Goal: Obtain resource: Download file/media

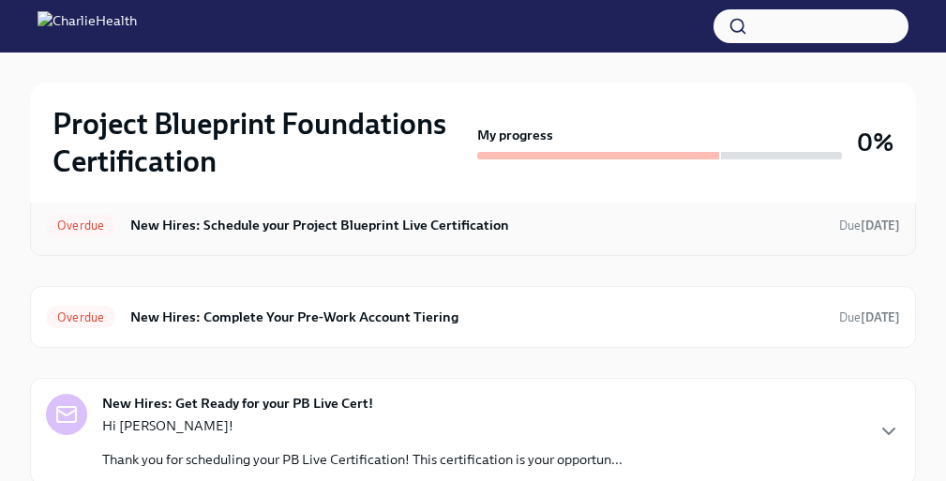
scroll to position [335, 0]
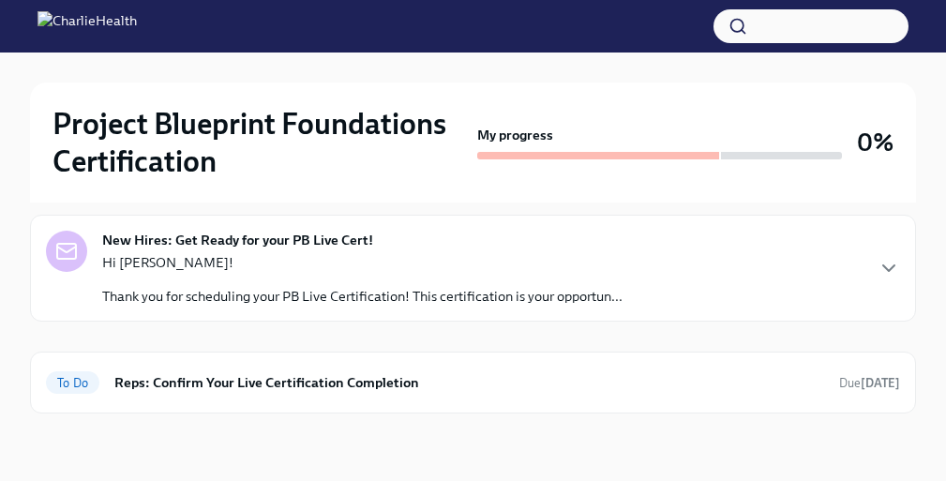
click at [412, 281] on div "Hi Reagan! Thank you for scheduling your PB Live Certification! This certificat…" at bounding box center [362, 279] width 520 height 53
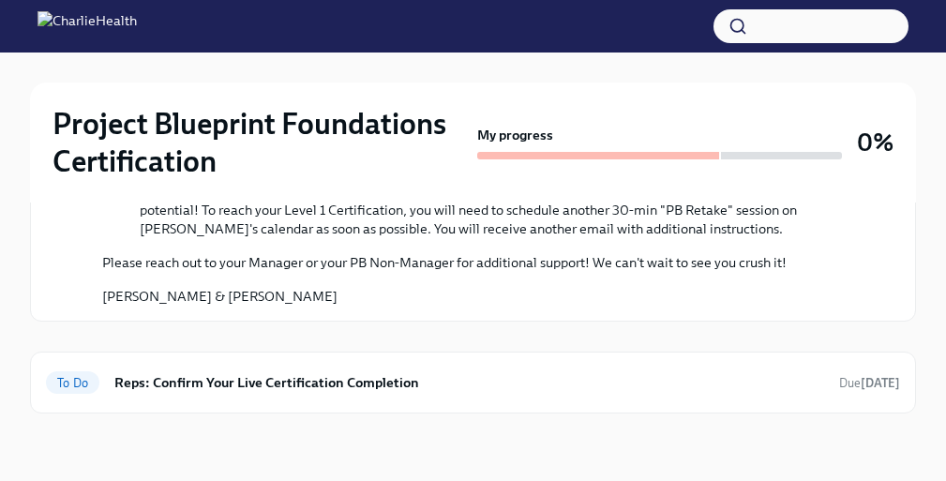
scroll to position [1201, 0]
click at [338, 377] on h6 "Reps: Confirm Your Live Certification Completion" at bounding box center [469, 382] width 710 height 21
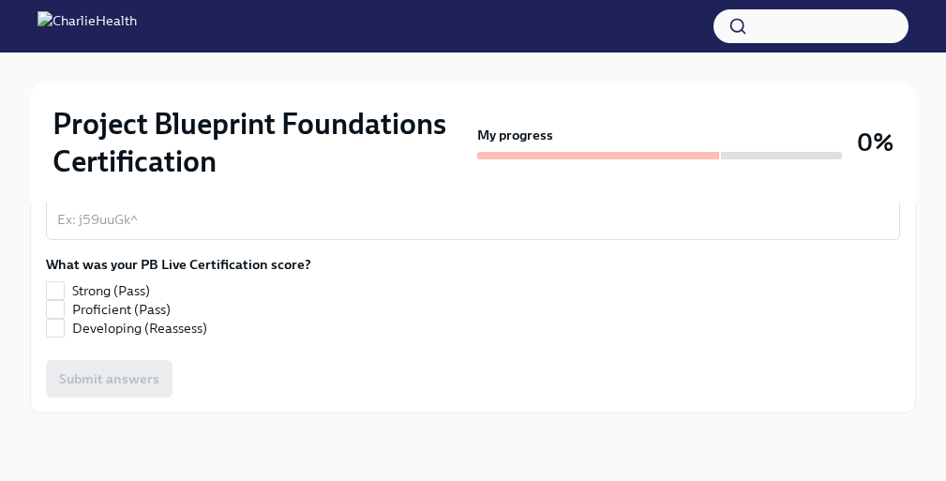
scroll to position [819, 0]
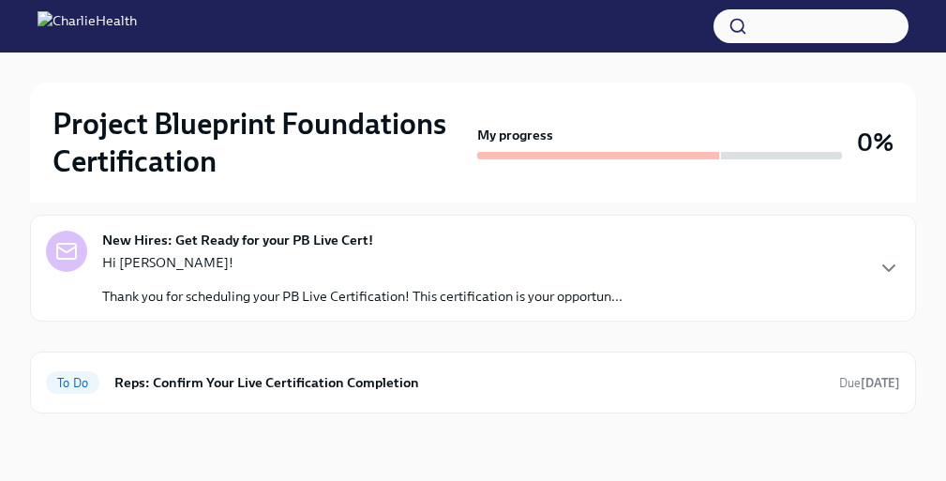
click at [299, 273] on div "Hi Reagan! Thank you for scheduling your PB Live Certification! This certificat…" at bounding box center [362, 279] width 520 height 53
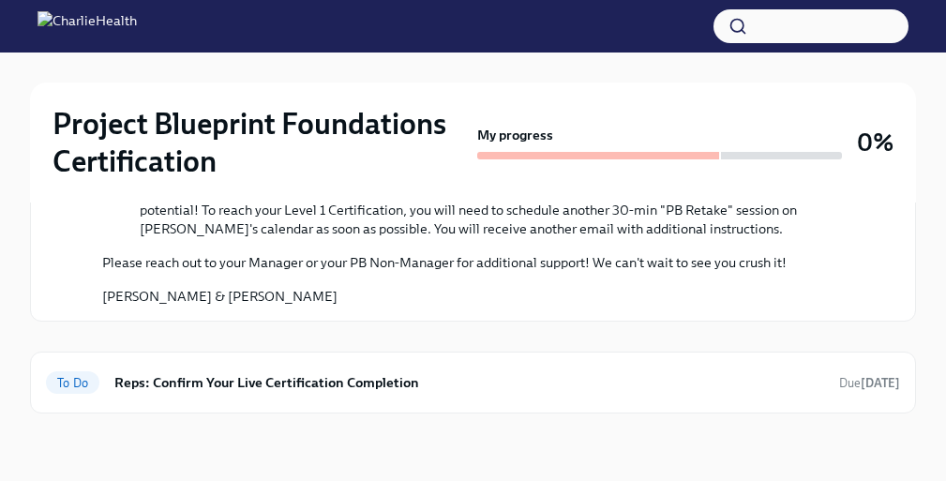
scroll to position [1201, 0]
click at [288, 380] on h6 "Reps: Confirm Your Live Certification Completion" at bounding box center [469, 382] width 710 height 21
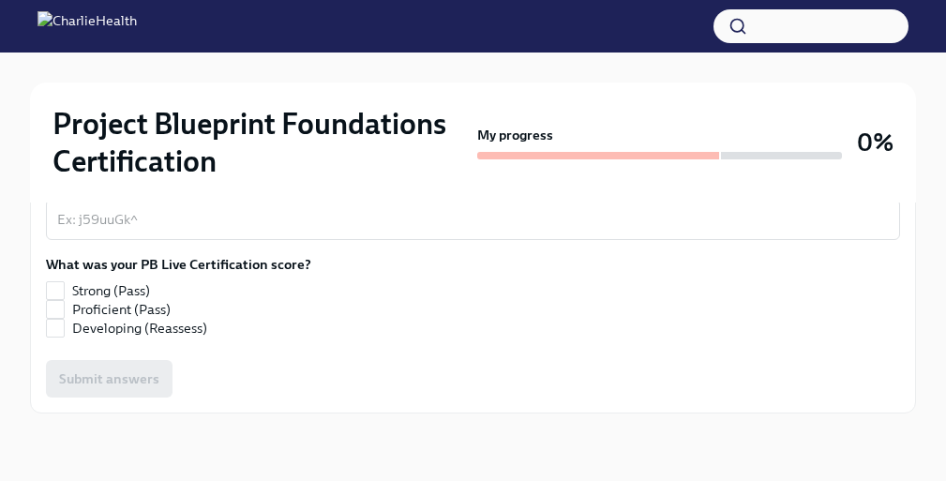
scroll to position [819, 0]
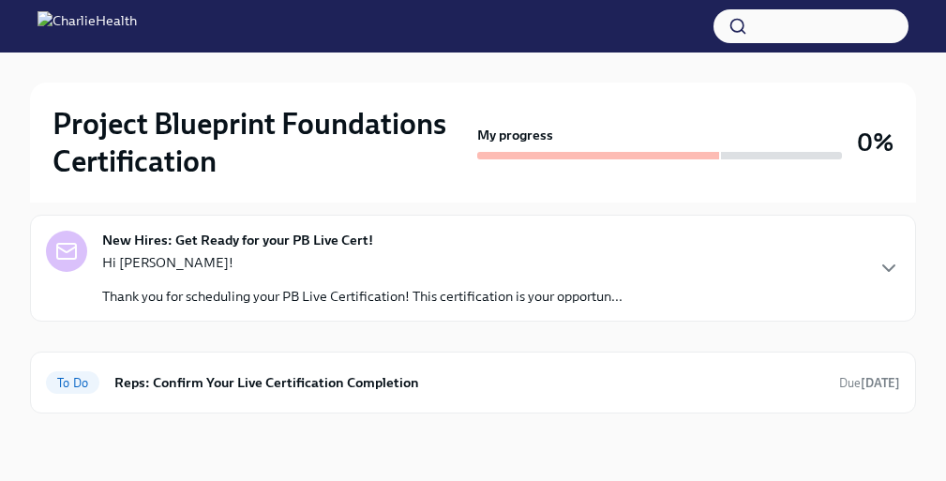
click at [335, 287] on p "Thank you for scheduling your PB Live Certification! This certification is your…" at bounding box center [362, 296] width 520 height 19
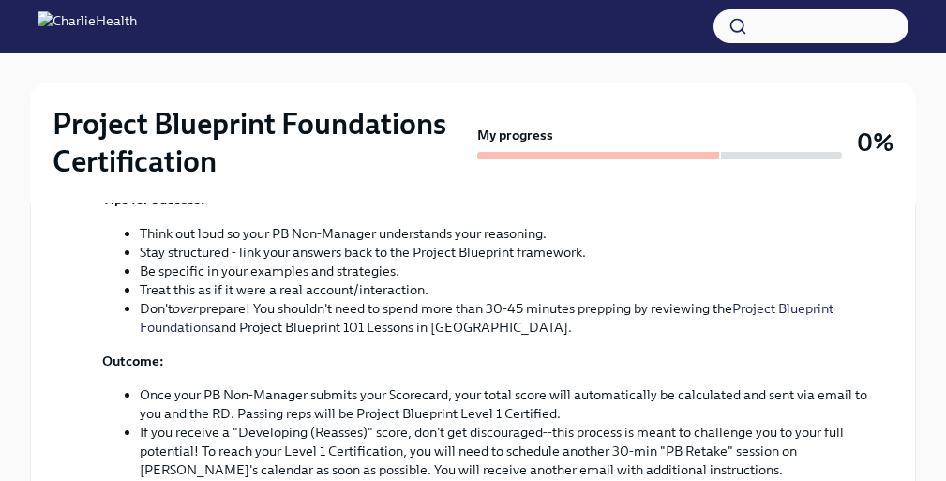
scroll to position [1201, 0]
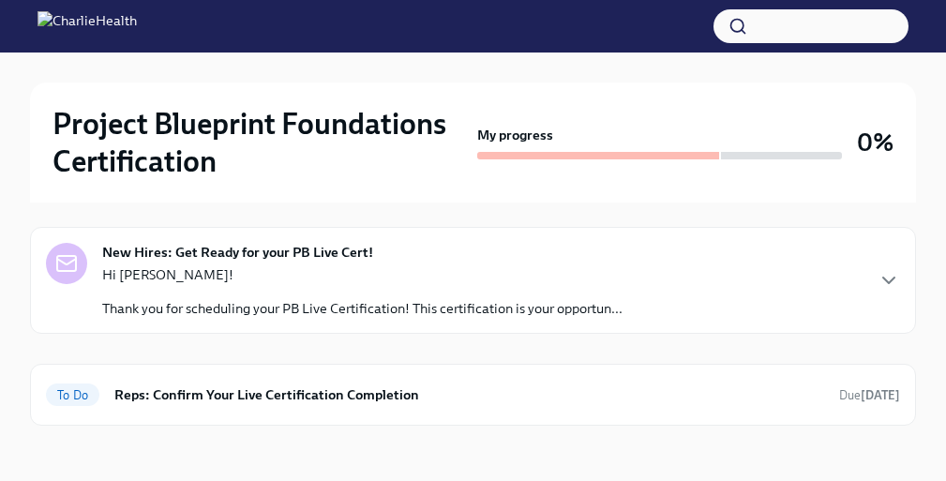
scroll to position [328, 0]
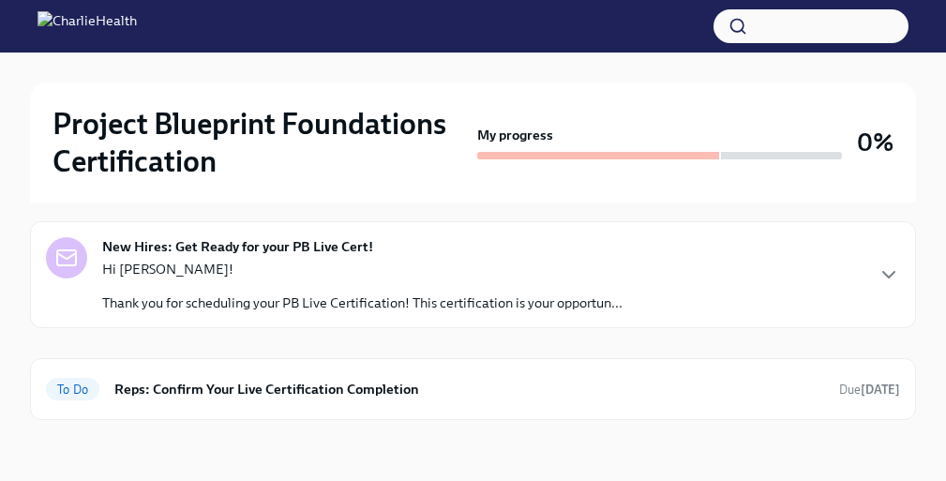
click at [357, 274] on p "Hi [PERSON_NAME]!" at bounding box center [362, 269] width 520 height 19
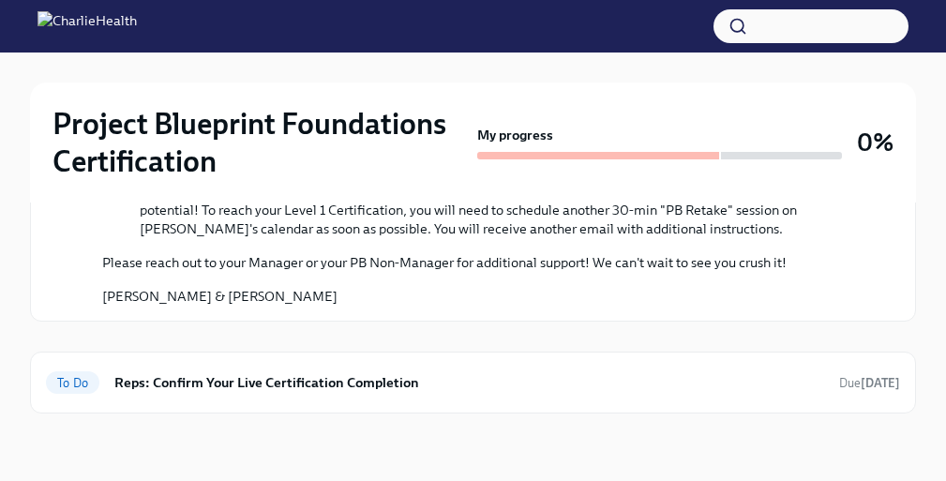
scroll to position [1194, 0]
click at [270, 387] on h6 "Reps: Confirm Your Live Certification Completion" at bounding box center [469, 382] width 710 height 21
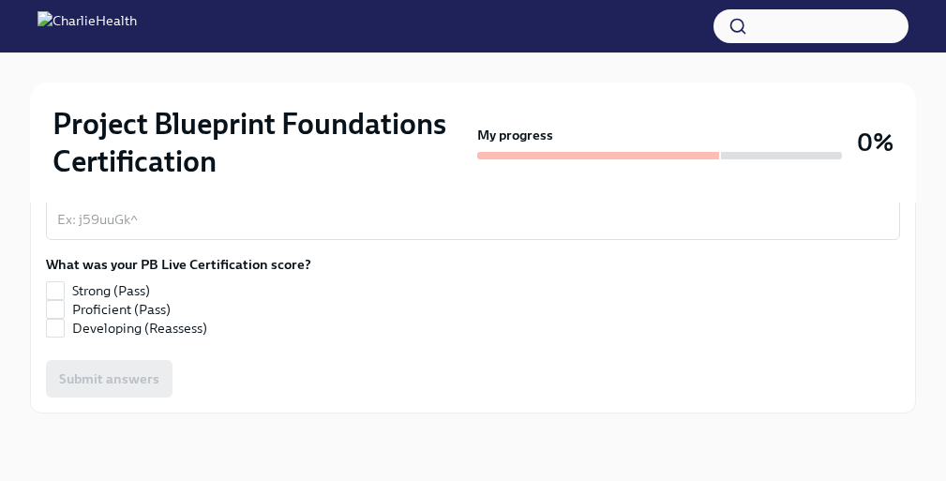
scroll to position [819, 0]
click at [205, 123] on h2 "Project Blueprint Foundations Certification" at bounding box center [261, 142] width 417 height 75
click at [53, 33] on img at bounding box center [87, 26] width 99 height 30
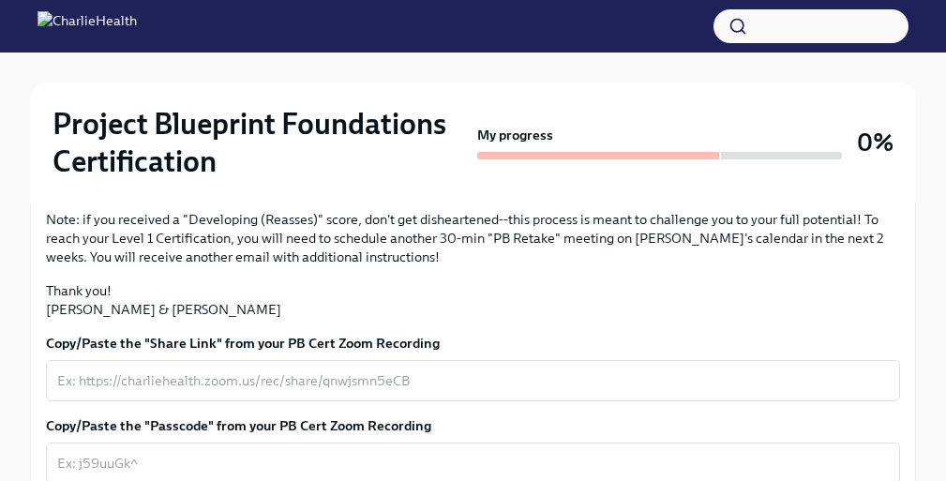
scroll to position [371, 0]
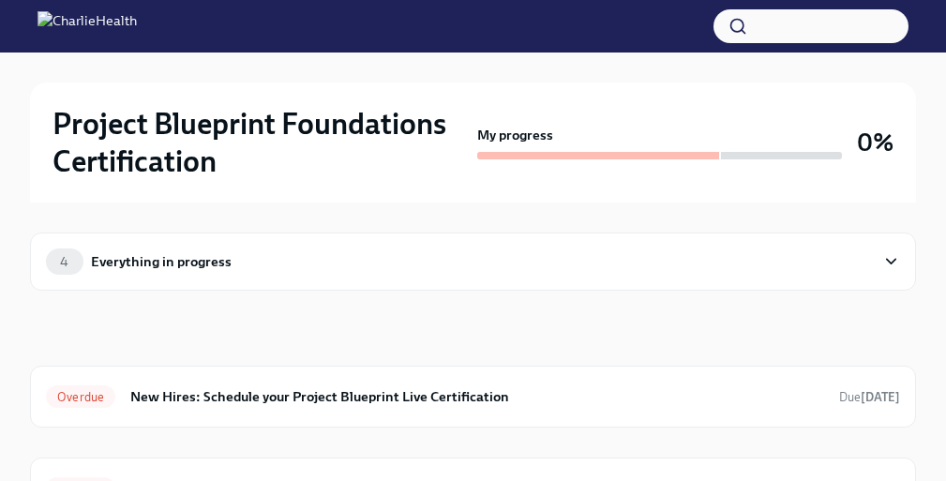
scroll to position [11, 0]
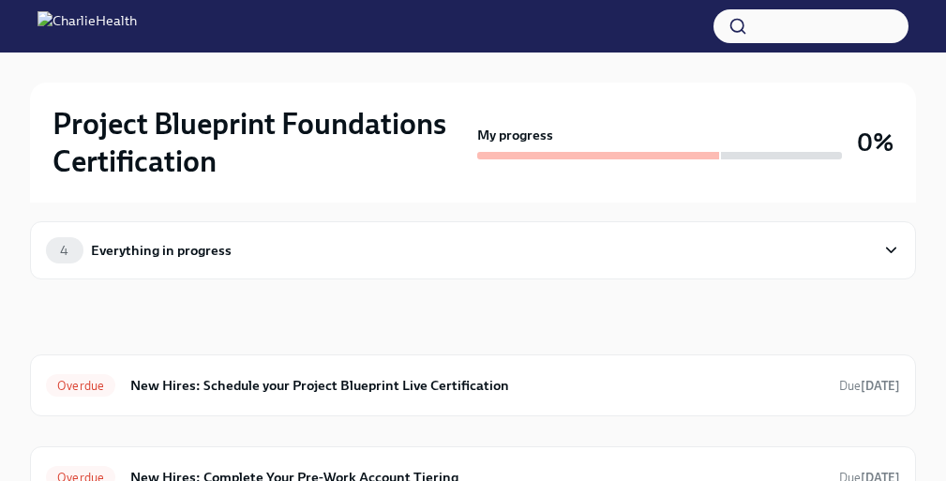
click at [408, 239] on div "4 Everything in progress" at bounding box center [460, 250] width 829 height 26
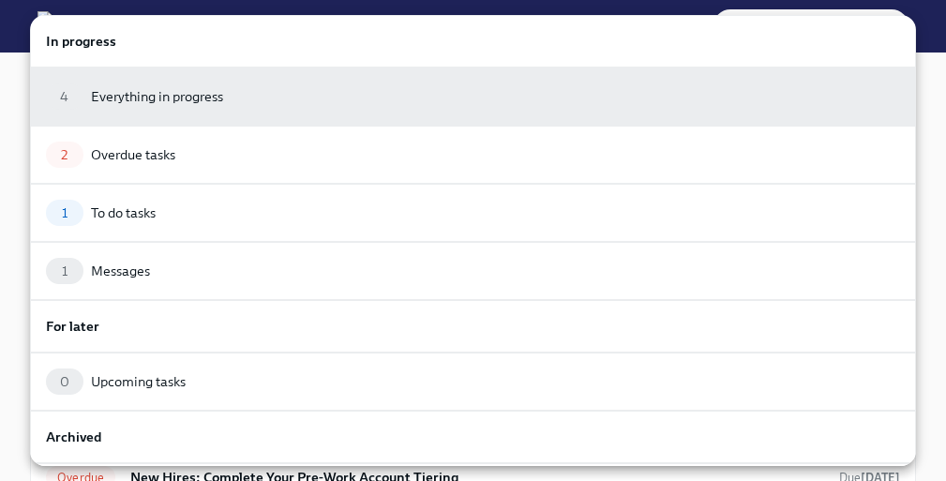
click at [12, 113] on div at bounding box center [473, 240] width 946 height 481
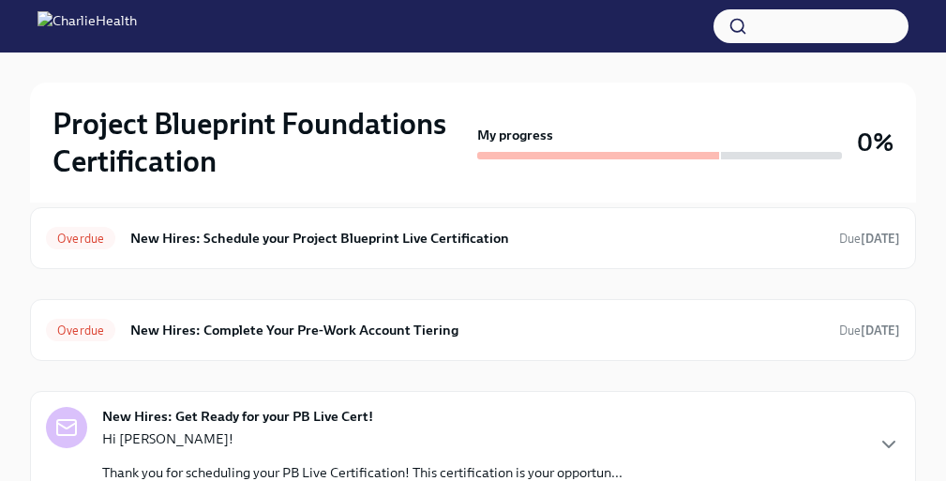
scroll to position [160, 0]
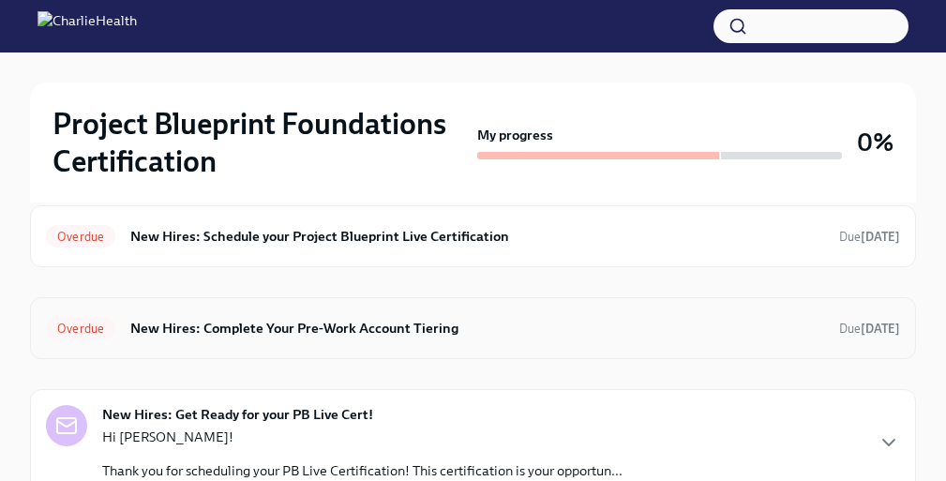
click at [320, 343] on div "Overdue New Hires: Complete Your Pre-Work Account Tiering Due [DATE]" at bounding box center [473, 328] width 886 height 62
click at [420, 331] on h6 "New Hires: Complete Your Pre-Work Account Tiering" at bounding box center [477, 328] width 694 height 21
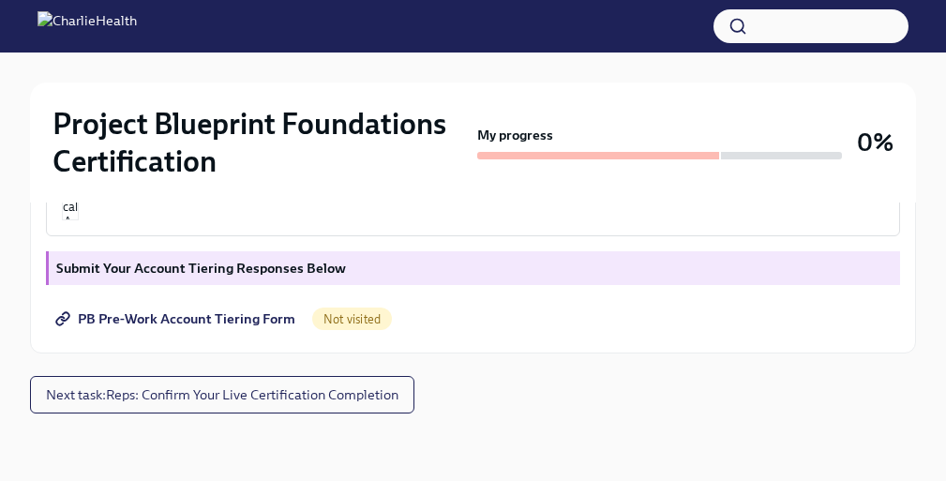
scroll to position [689, 0]
click at [79, 220] on img "button" at bounding box center [70, 164] width 17 height 113
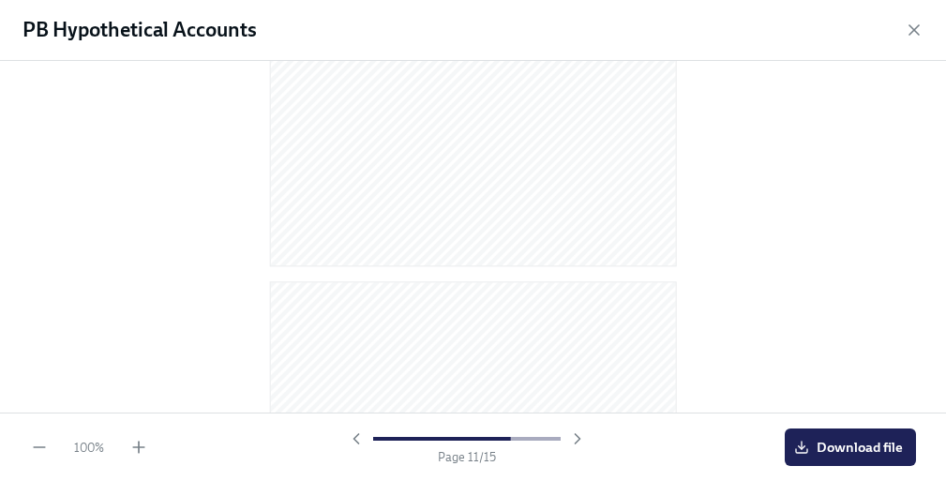
scroll to position [3962, 0]
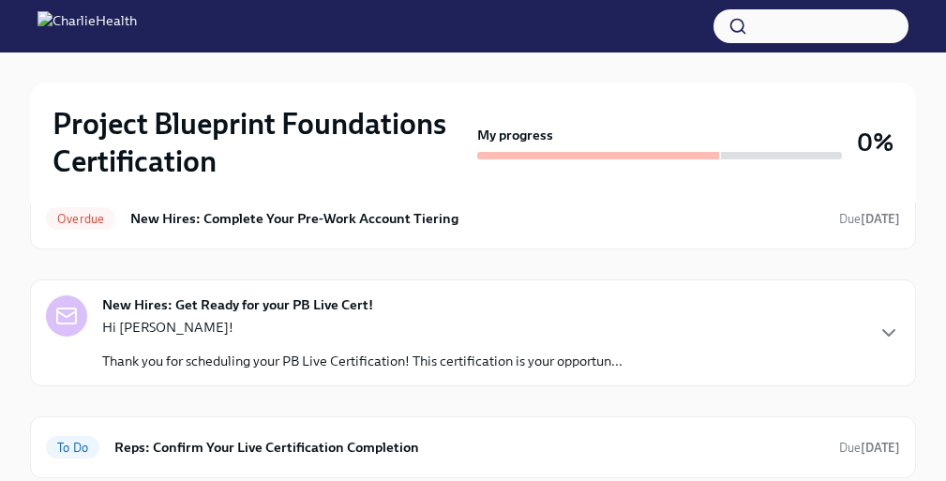
scroll to position [280, 0]
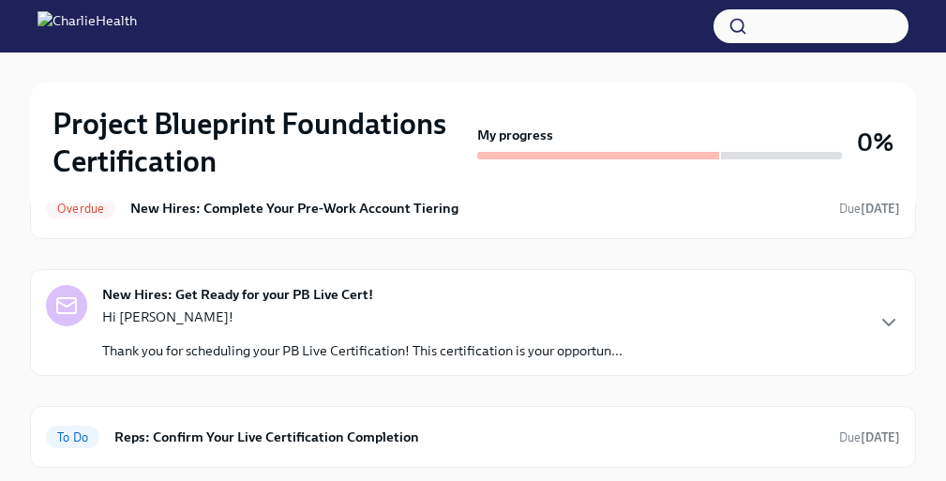
click at [310, 346] on p "Thank you for scheduling your PB Live Certification! This certification is your…" at bounding box center [362, 350] width 520 height 19
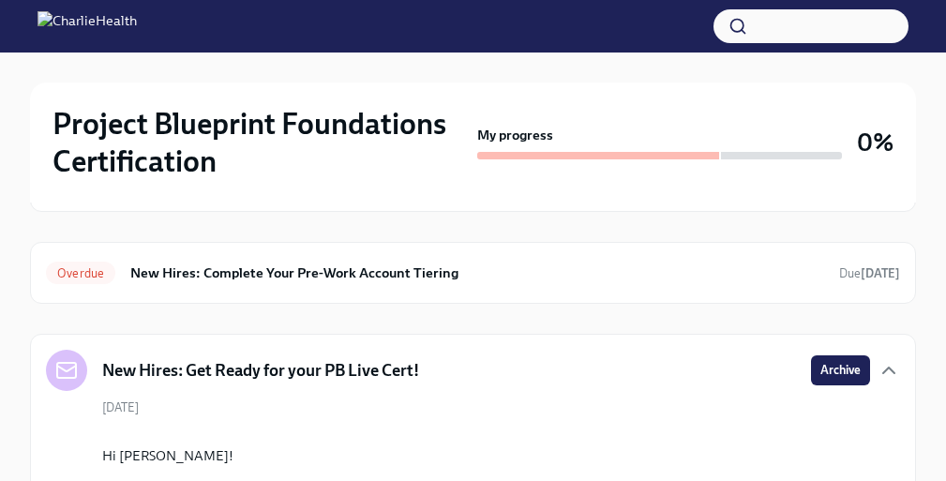
scroll to position [167, 0]
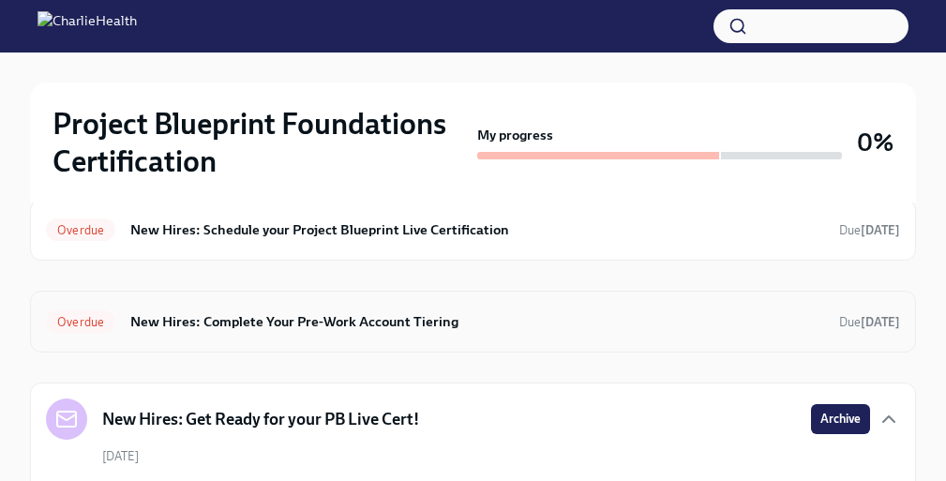
click at [421, 328] on h6 "New Hires: Complete Your Pre-Work Account Tiering" at bounding box center [477, 321] width 694 height 21
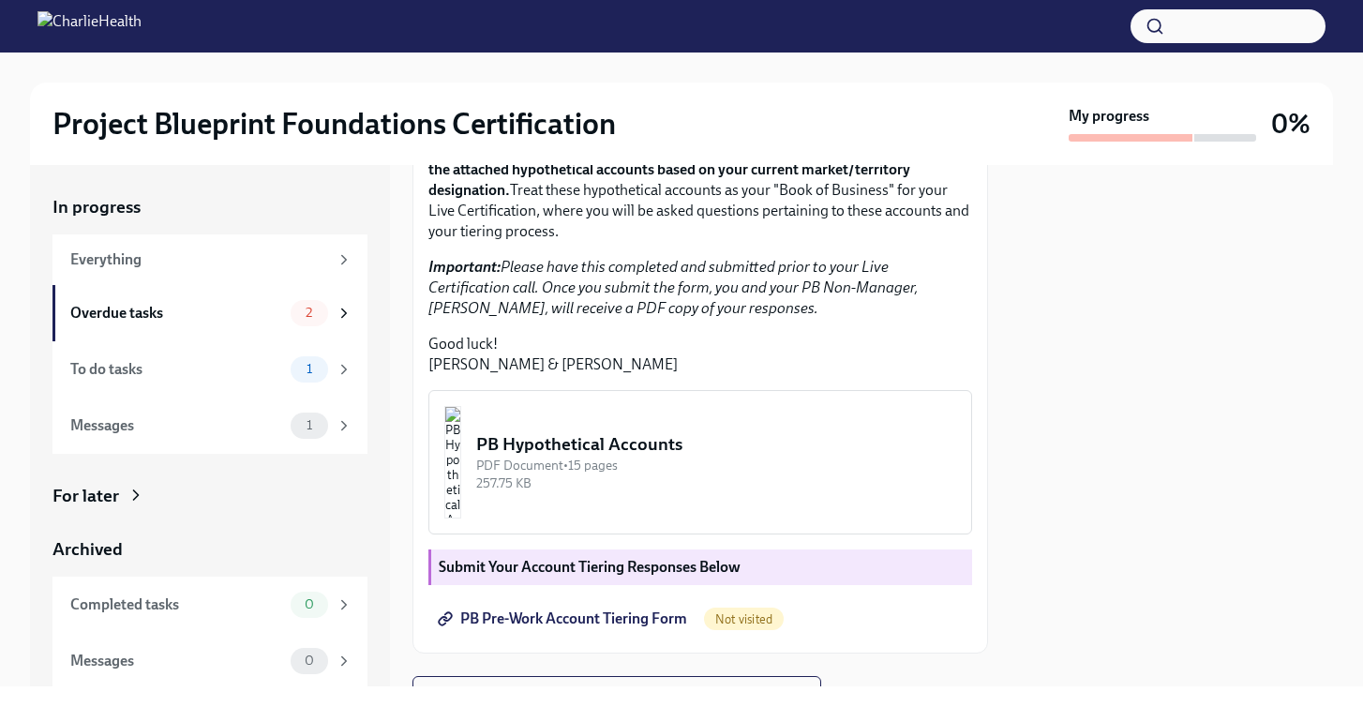
scroll to position [348, 0]
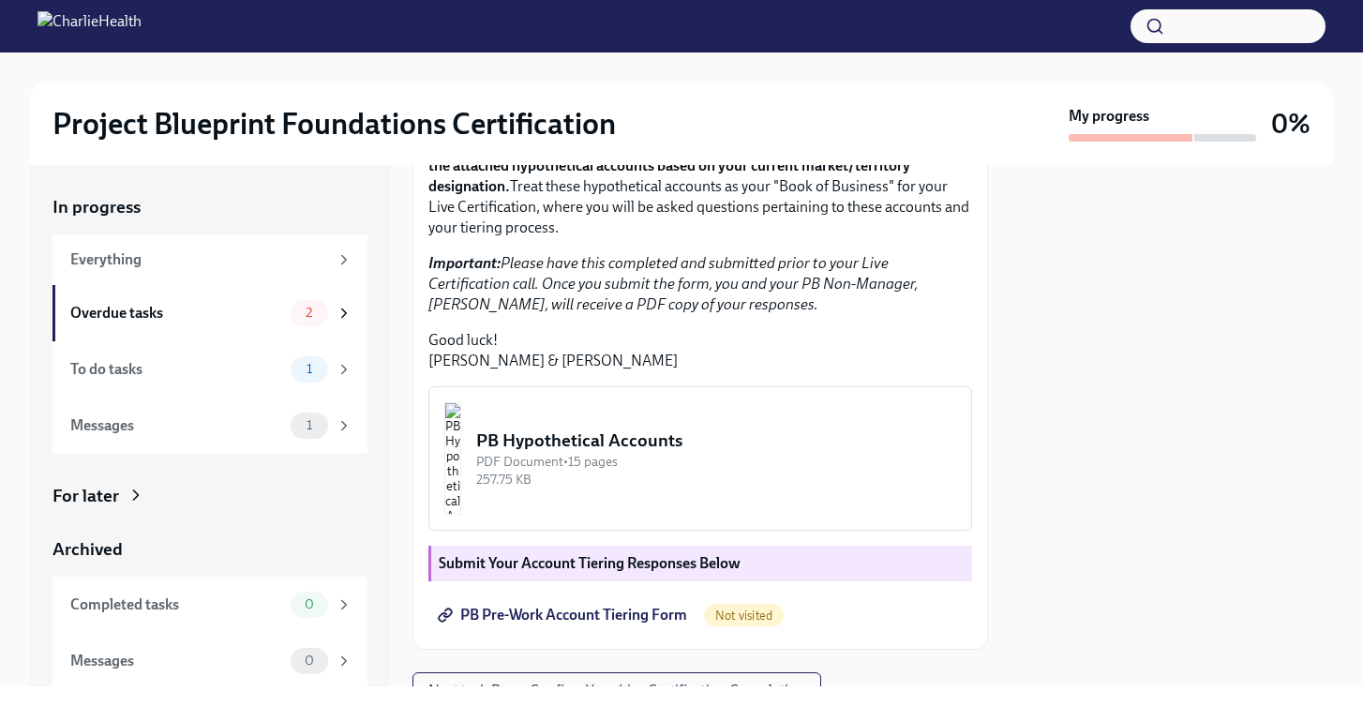
click at [727, 453] on div "PB Hypothetical Accounts" at bounding box center [716, 440] width 480 height 24
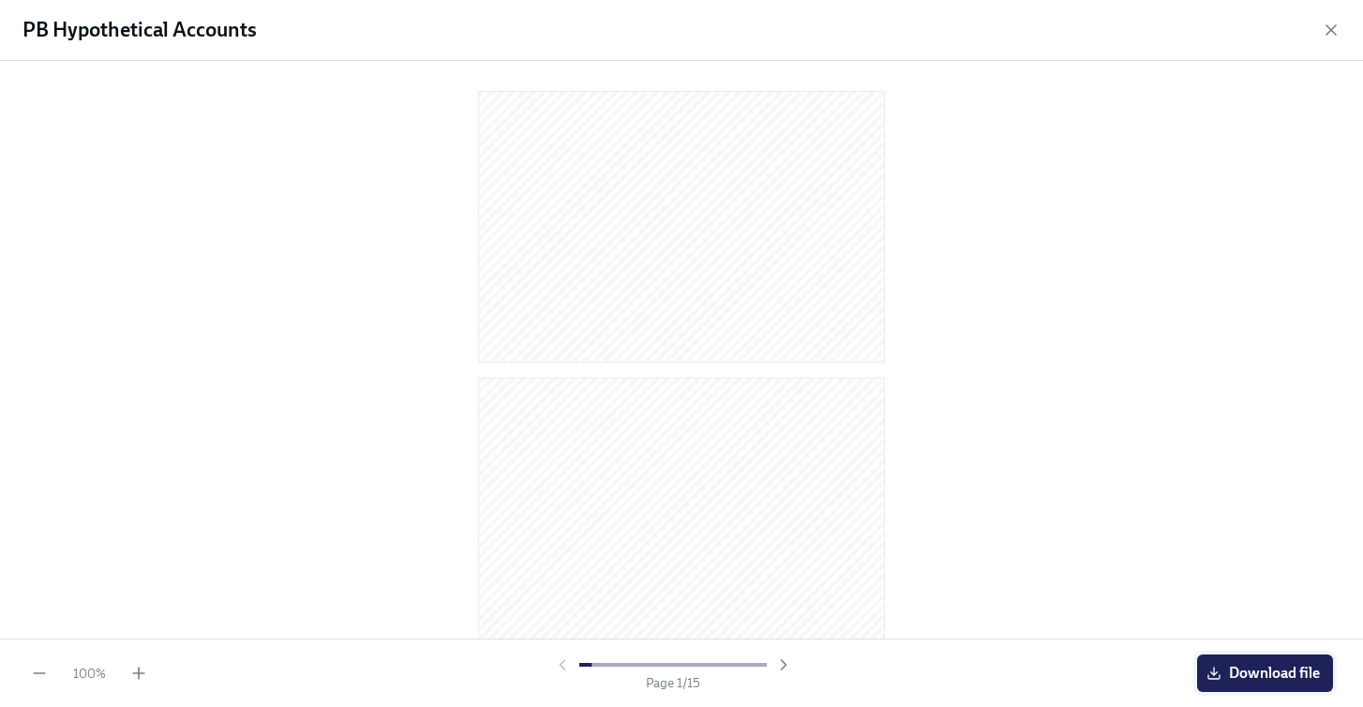
click at [945, 480] on span "Download file" at bounding box center [1265, 673] width 110 height 19
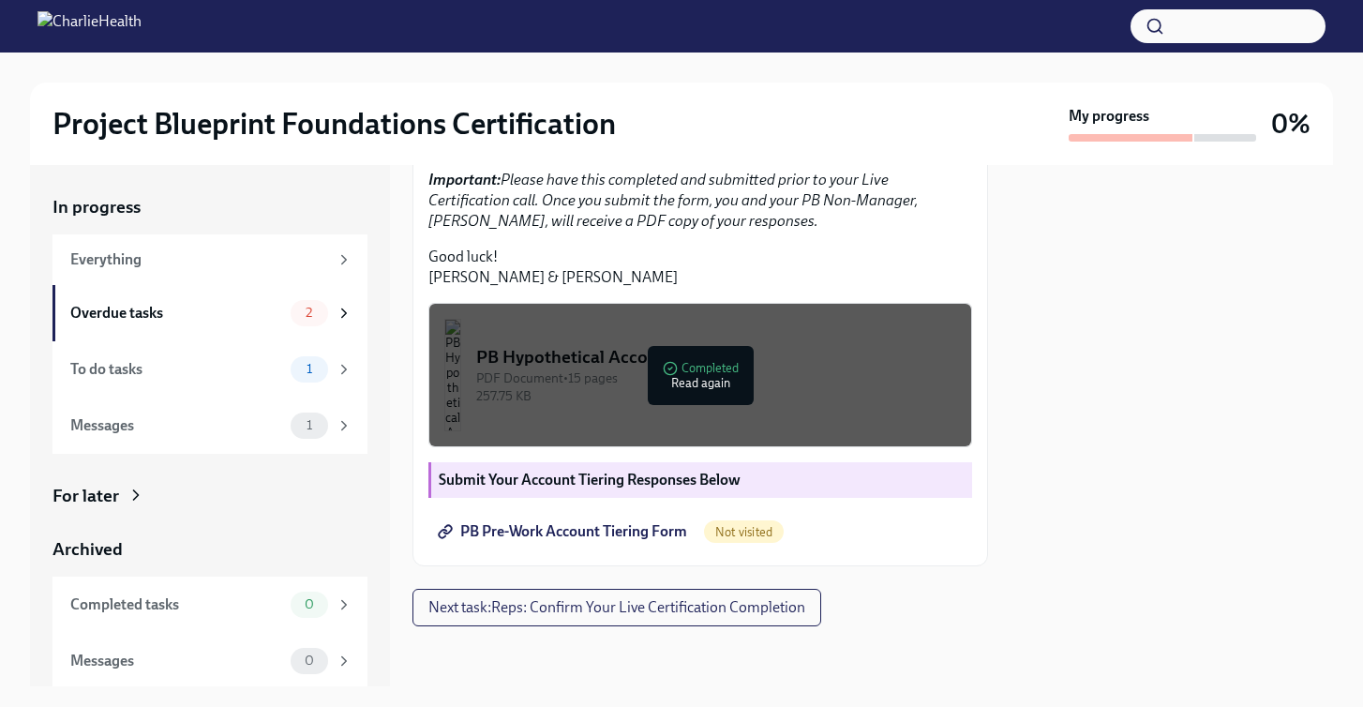
scroll to position [534, 0]
click at [659, 480] on span "PB Pre-Work Account Tiering Form" at bounding box center [565, 531] width 246 height 19
